Goal: Task Accomplishment & Management: Use online tool/utility

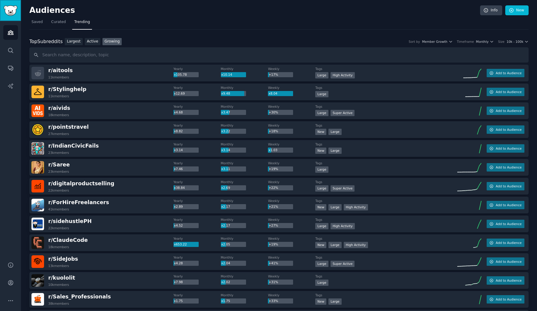
click at [10, 11] on img "Sidebar" at bounding box center [11, 10] width 14 height 10
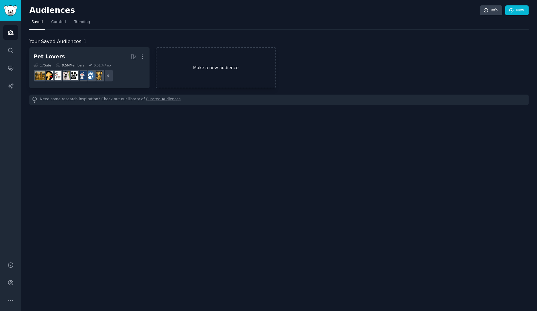
click at [223, 74] on link "Make a new audience" at bounding box center [216, 67] width 120 height 41
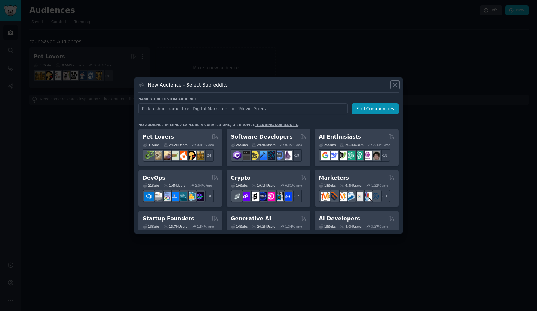
click at [395, 86] on icon at bounding box center [395, 85] width 6 height 6
